Goal: Go to known website: Access a specific website the user already knows

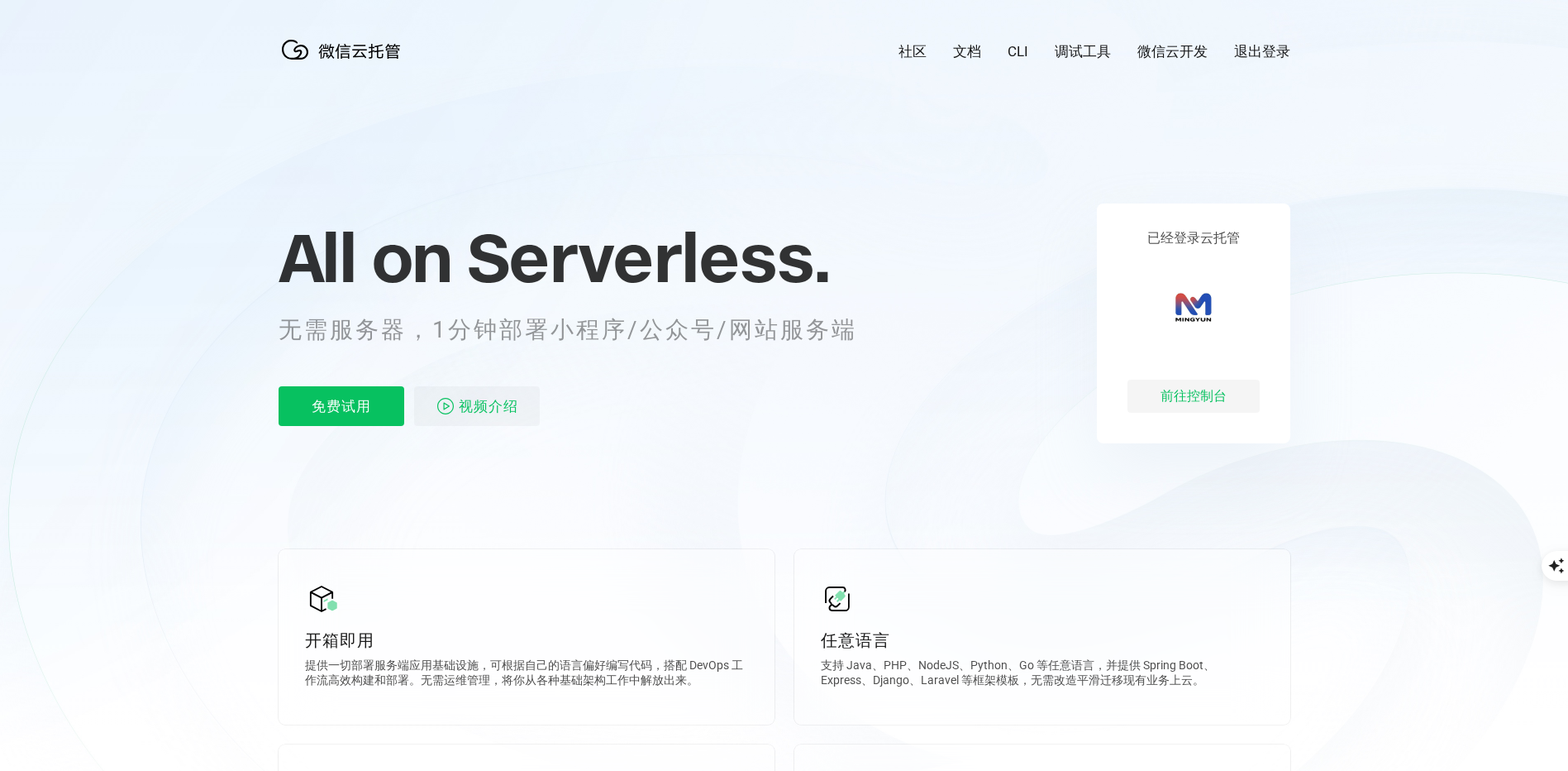
scroll to position [0, 2940]
click at [1195, 400] on div "前往控制台" at bounding box center [1194, 396] width 132 height 33
click at [1187, 392] on div "前往控制台" at bounding box center [1194, 396] width 132 height 33
